Goal: Task Accomplishment & Management: Manage account settings

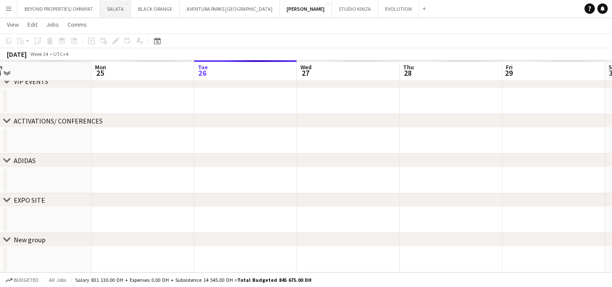
scroll to position [72, 0]
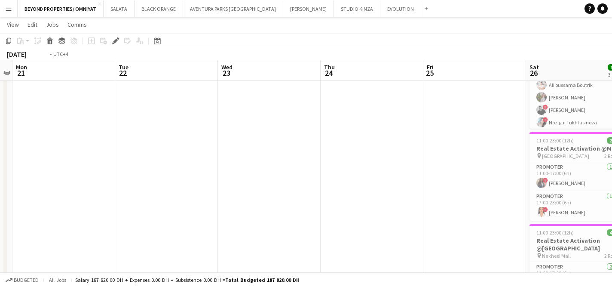
scroll to position [0, 185]
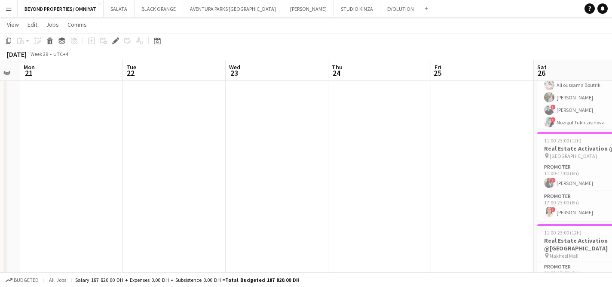
click at [420, 205] on app-date-cell at bounding box center [380, 199] width 103 height 403
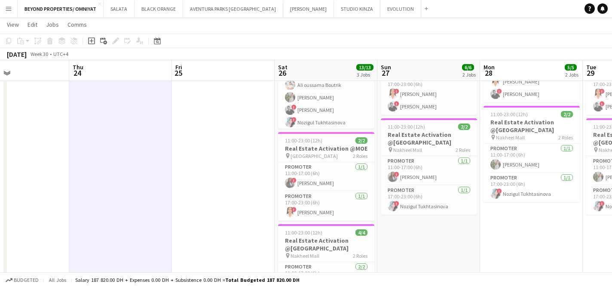
scroll to position [0, 274]
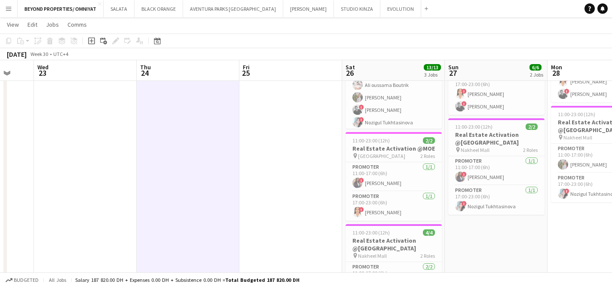
click at [260, 181] on app-date-cell at bounding box center [291, 199] width 103 height 403
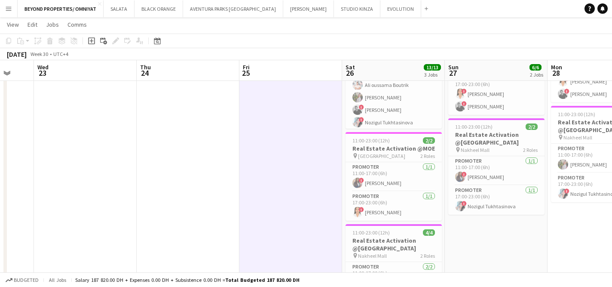
click at [346, 51] on div "[DATE] Week 30 • UTC+4" at bounding box center [306, 54] width 612 height 12
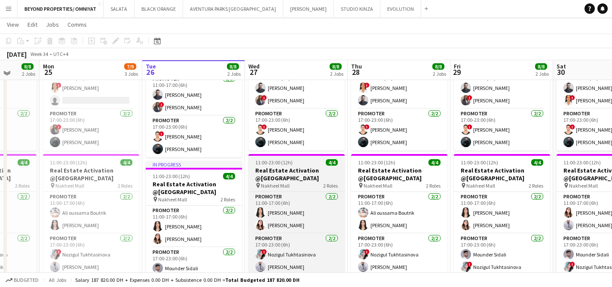
scroll to position [101, 0]
